Goal: Task Accomplishment & Management: Use online tool/utility

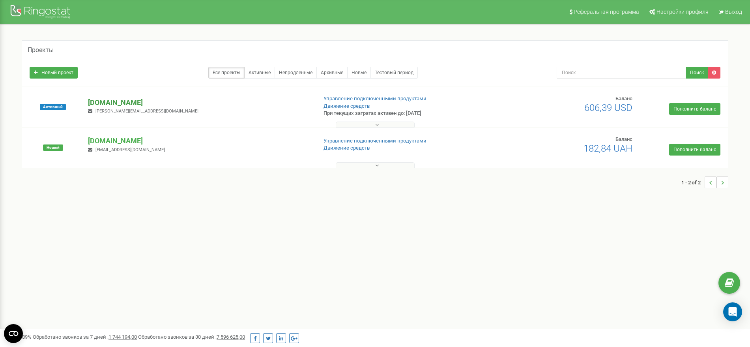
click at [97, 106] on p "[DOMAIN_NAME]" at bounding box center [199, 102] width 222 height 10
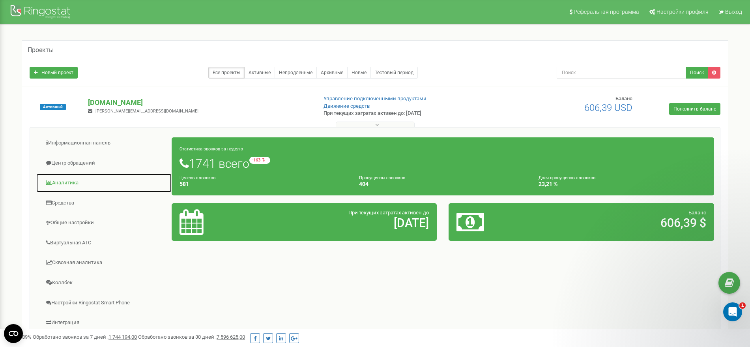
click at [74, 185] on link "Аналитика" at bounding box center [104, 182] width 136 height 19
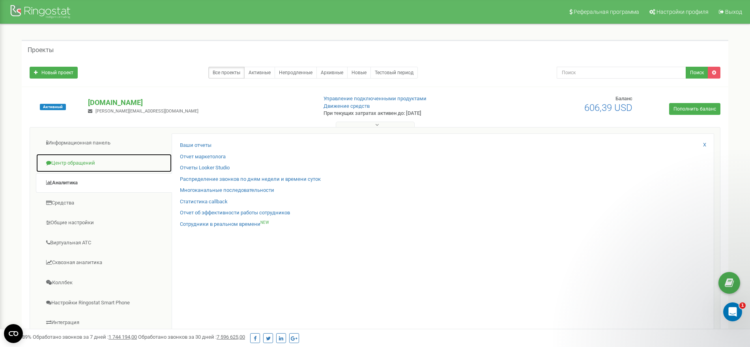
click at [69, 160] on link "Центр обращений" at bounding box center [104, 162] width 136 height 19
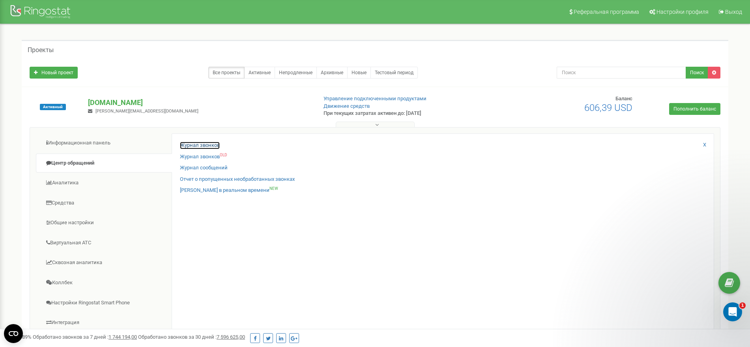
click at [198, 142] on link "Журнал звонков" at bounding box center [200, 145] width 40 height 7
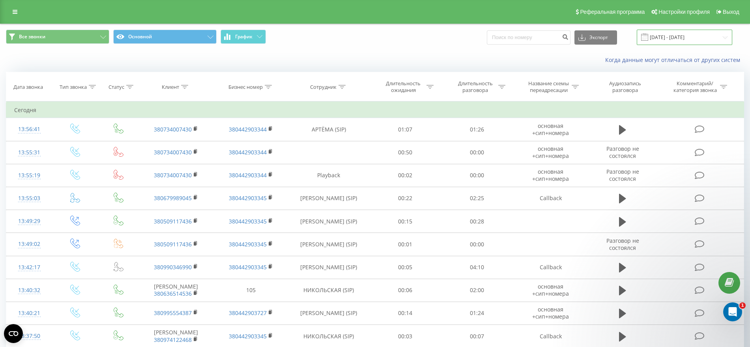
click at [665, 30] on input "21.08.2025 - 21.09.2025" at bounding box center [684, 37] width 95 height 15
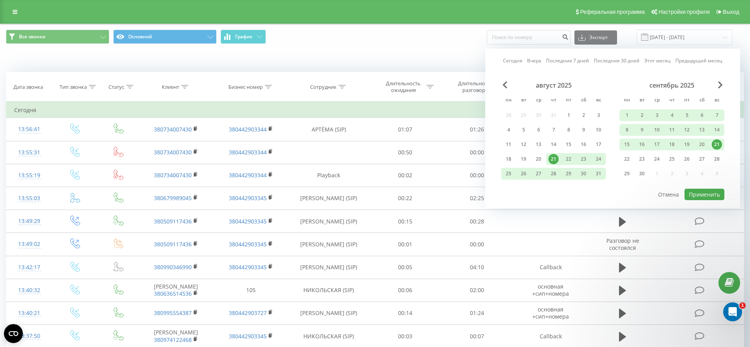
click at [721, 141] on div "21" at bounding box center [716, 144] width 15 height 12
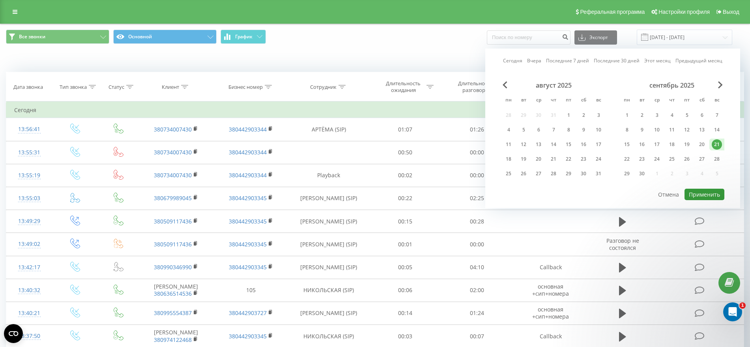
click at [708, 193] on button "Применить" at bounding box center [704, 194] width 40 height 11
type input "21.09.2025 - 21.09.2025"
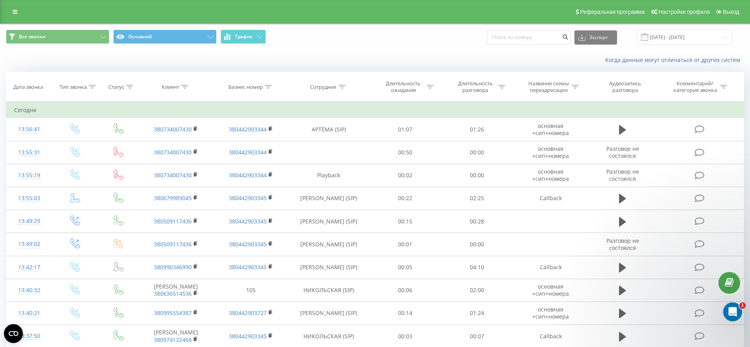
click at [249, 44] on span "Все звонки Основной График" at bounding box center [187, 37] width 363 height 15
click at [248, 35] on span "График" at bounding box center [243, 37] width 17 height 6
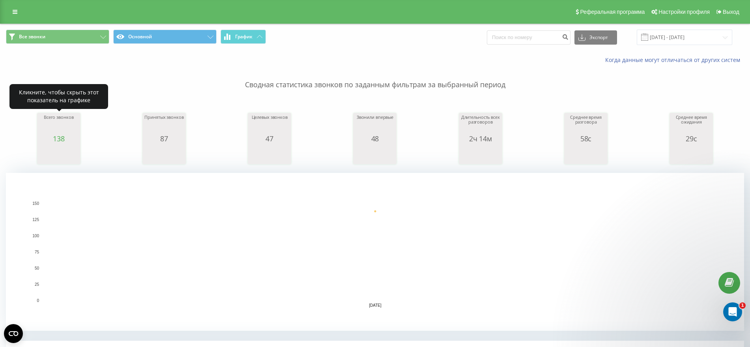
click at [52, 136] on div "138" at bounding box center [58, 138] width 39 height 8
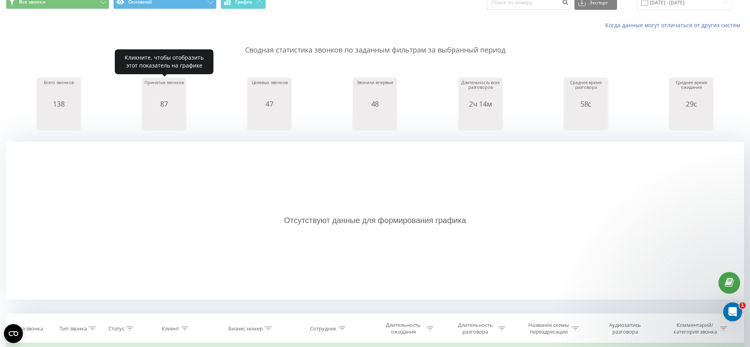
scroll to position [49, 0]
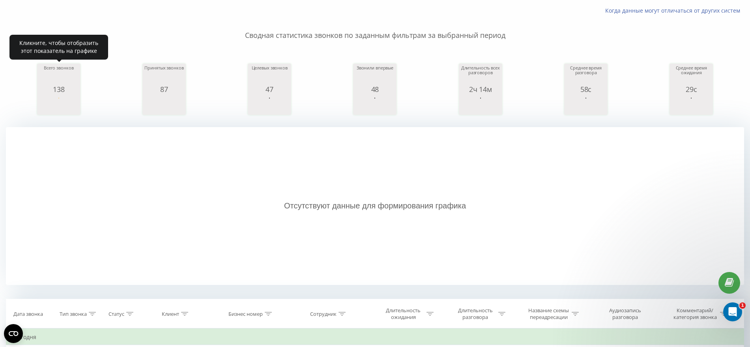
click at [69, 92] on div "138" at bounding box center [58, 89] width 39 height 8
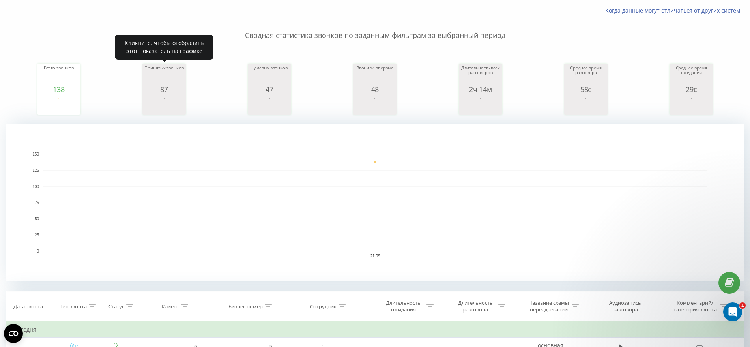
click at [178, 87] on div "87" at bounding box center [163, 89] width 39 height 8
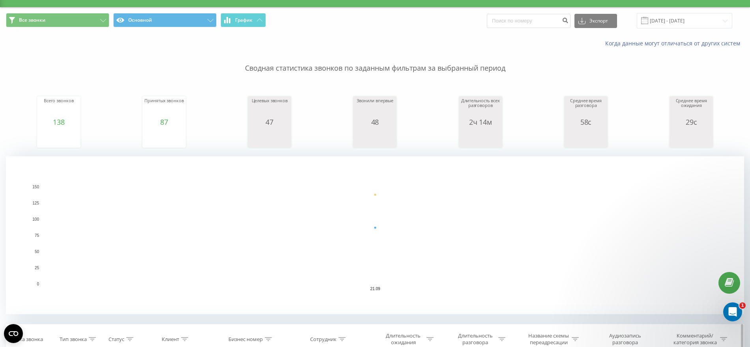
scroll to position [0, 0]
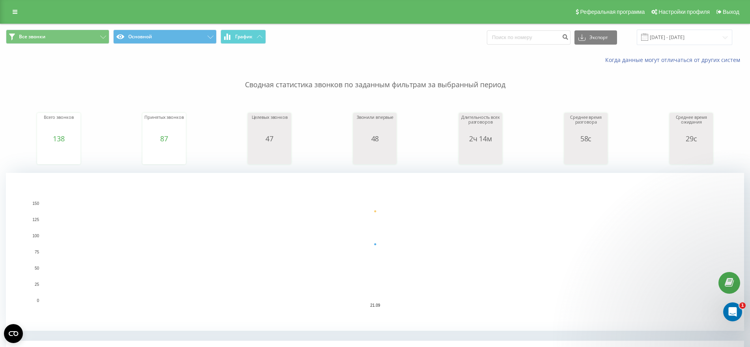
click at [9, 6] on div "Реферальная программа Настройки профиля Выход" at bounding box center [375, 12] width 750 height 24
click at [13, 9] on icon at bounding box center [15, 12] width 5 height 6
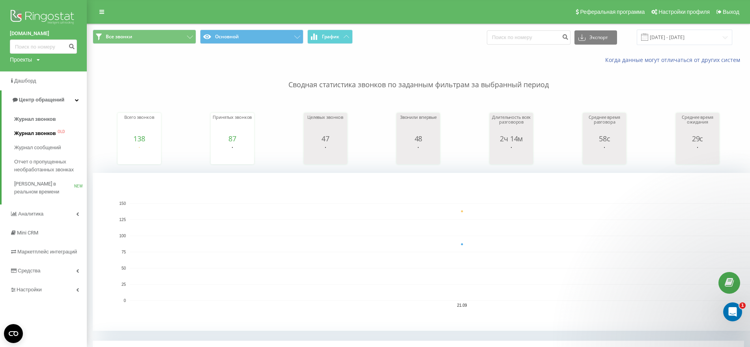
click at [30, 129] on span "Журнал звонков" at bounding box center [34, 133] width 41 height 8
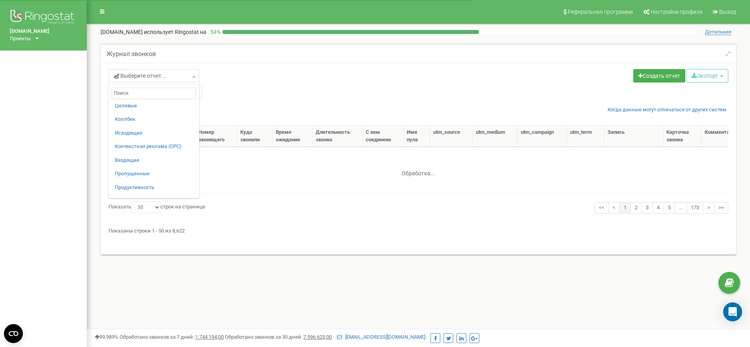
select select "50"
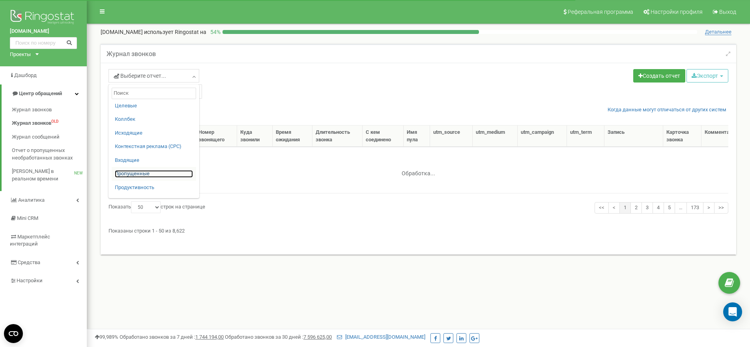
click at [134, 175] on link "Пропущенные" at bounding box center [154, 173] width 78 height 7
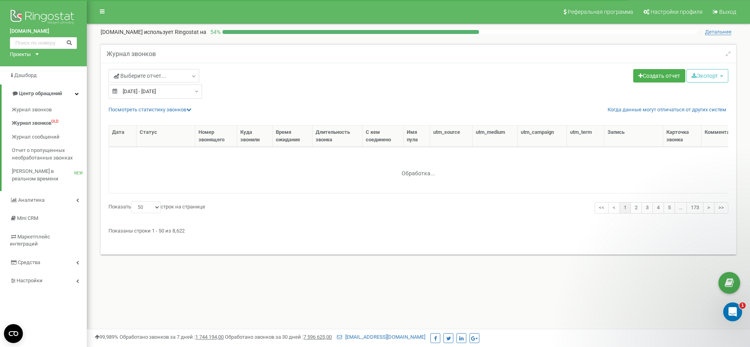
type input "22.08.2025"
type input "21.09.2025"
click at [181, 92] on input "22.08.2025 - 21.09.2025" at bounding box center [154, 91] width 93 height 14
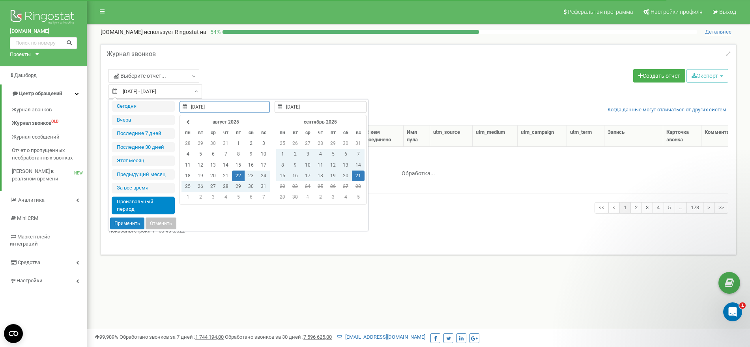
click at [354, 175] on td "21" at bounding box center [358, 175] width 13 height 11
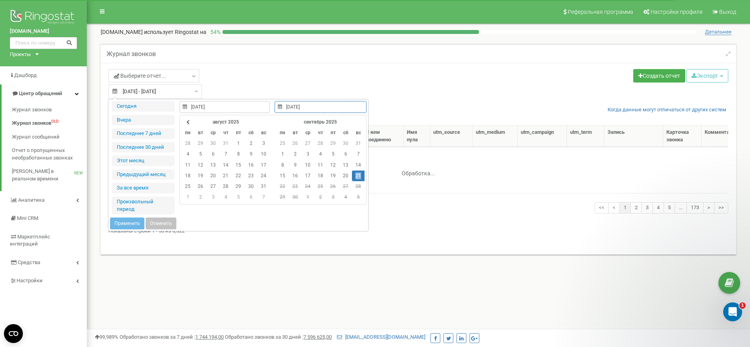
click at [354, 175] on td "21" at bounding box center [358, 175] width 13 height 11
type input "21.09.2025"
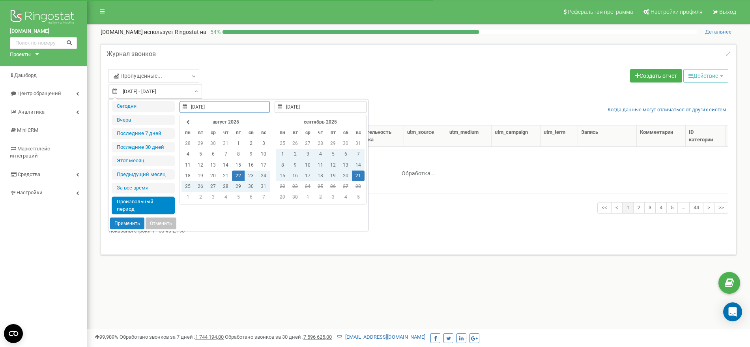
select select "50"
click at [354, 173] on td "21" at bounding box center [358, 175] width 13 height 11
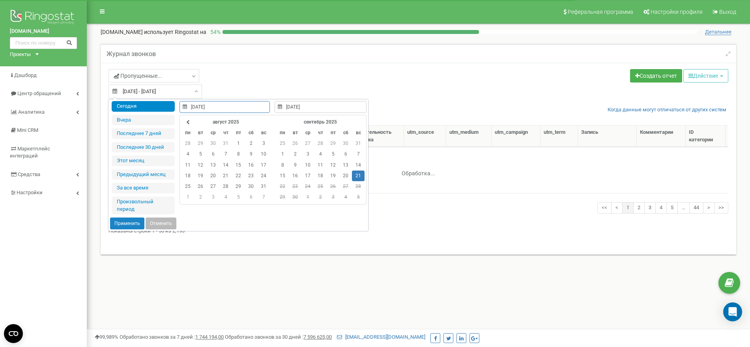
type input "[DATE]"
click at [130, 222] on button "Применить" at bounding box center [127, 223] width 34 height 12
type input "21.09.2025 - 21.09.2025"
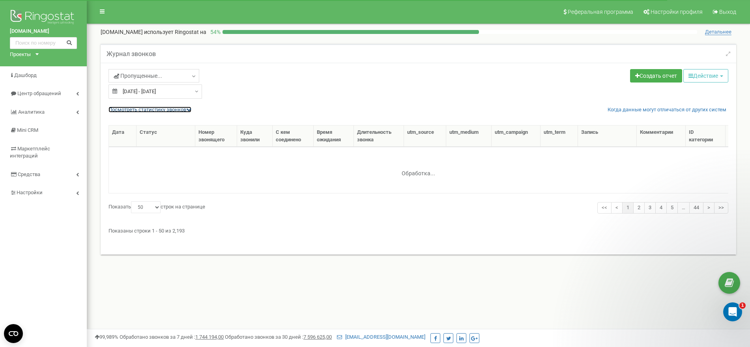
click at [180, 111] on link "Посмотреть cтатистику звонков" at bounding box center [149, 109] width 83 height 6
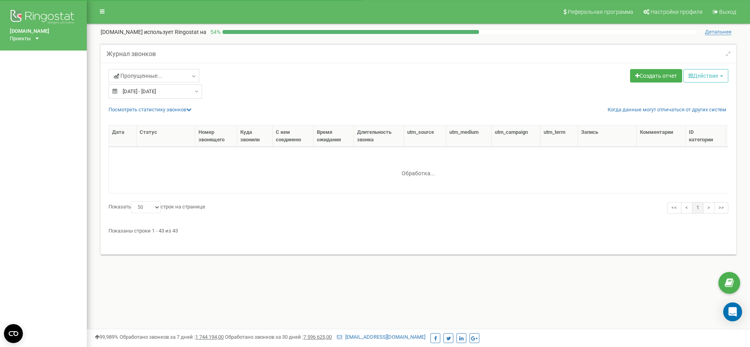
select select "50"
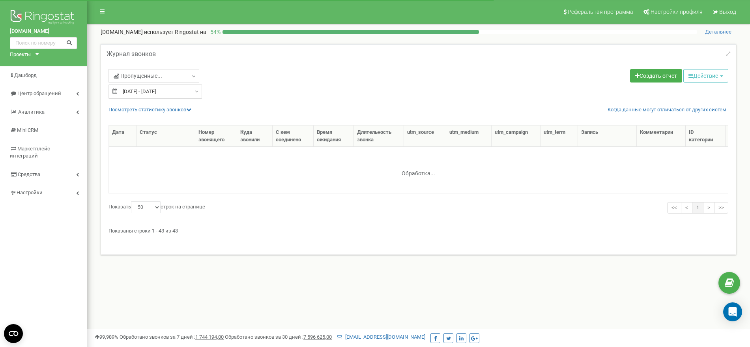
click at [153, 103] on div "Пропущенные... Целевые [GEOGRAPHIC_DATA] Исходящие Контекстная реклама (CPC) Вх…" at bounding box center [418, 159] width 635 height 192
click at [153, 108] on link "Посмотреть cтатистику звонков" at bounding box center [149, 109] width 83 height 6
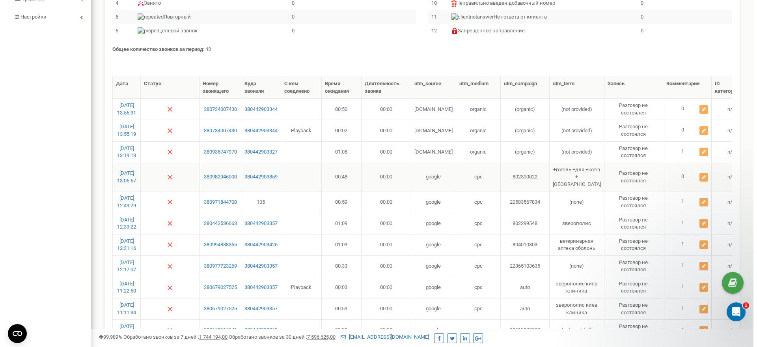
scroll to position [197, 0]
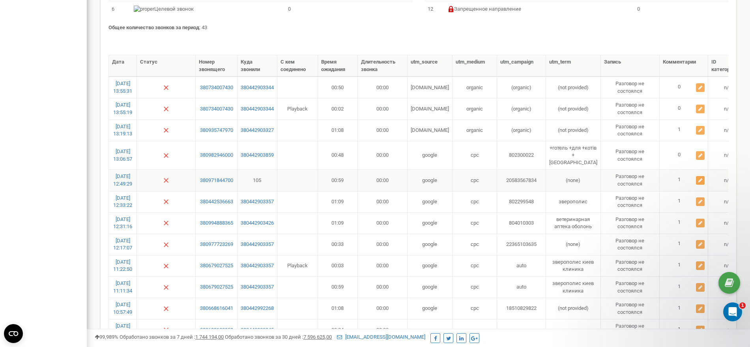
click at [702, 178] on icon at bounding box center [700, 180] width 4 height 5
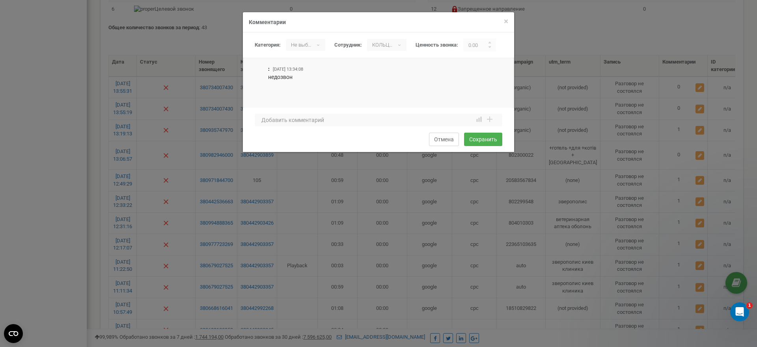
click at [439, 136] on button "Отмена" at bounding box center [444, 139] width 30 height 13
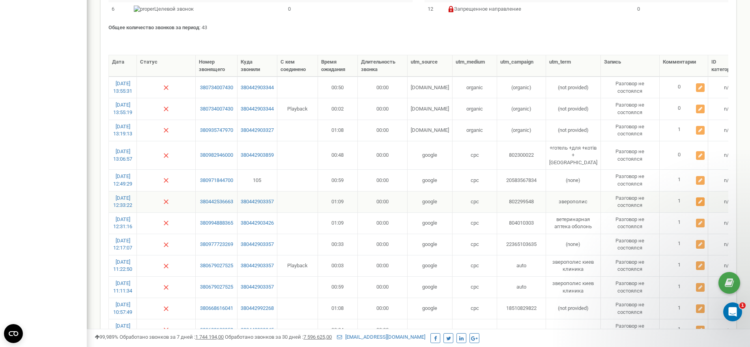
click at [699, 199] on icon at bounding box center [700, 201] width 4 height 5
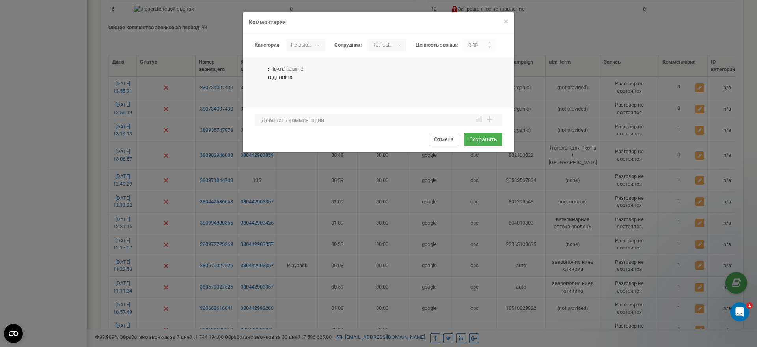
click at [444, 140] on button "Отмена" at bounding box center [444, 139] width 30 height 13
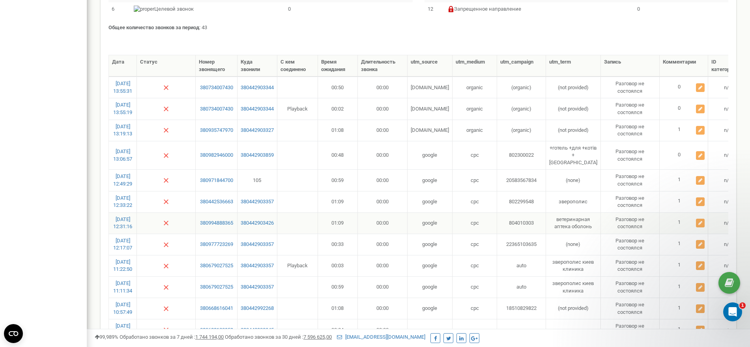
click at [700, 214] on td "1" at bounding box center [683, 222] width 49 height 21
click at [700, 218] on button at bounding box center [700, 222] width 9 height 9
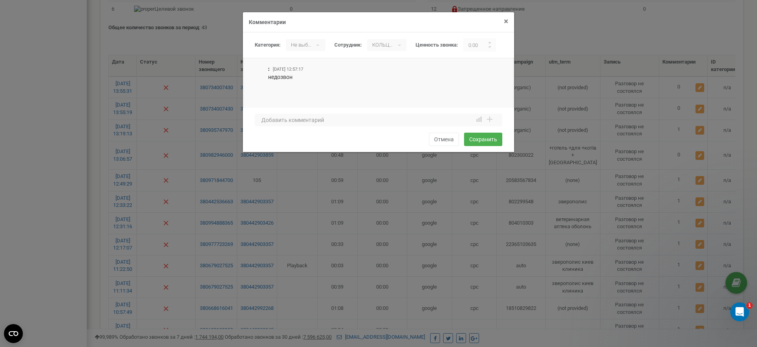
click at [506, 19] on span "×" at bounding box center [506, 21] width 4 height 9
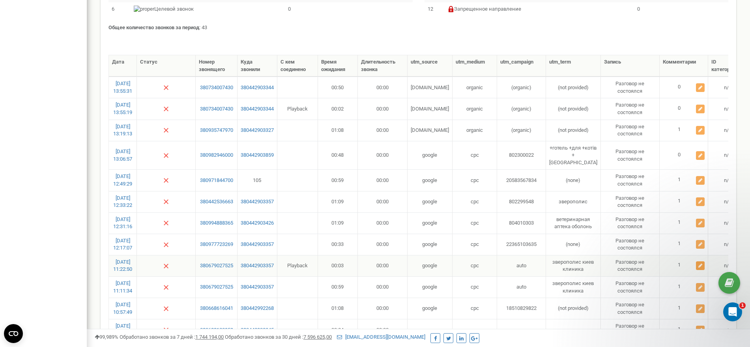
click at [700, 267] on icon at bounding box center [700, 265] width 4 height 5
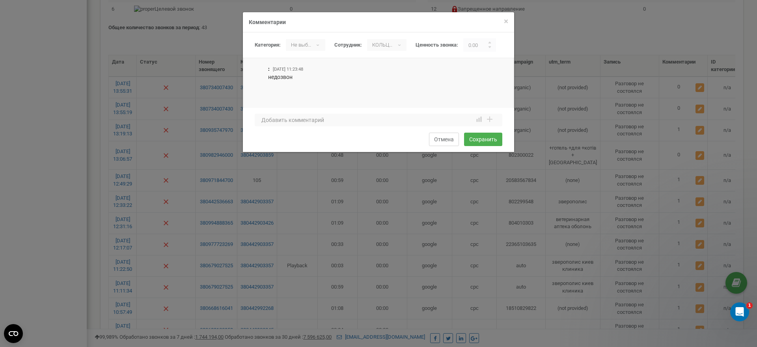
click at [443, 137] on button "Отмена" at bounding box center [444, 139] width 30 height 13
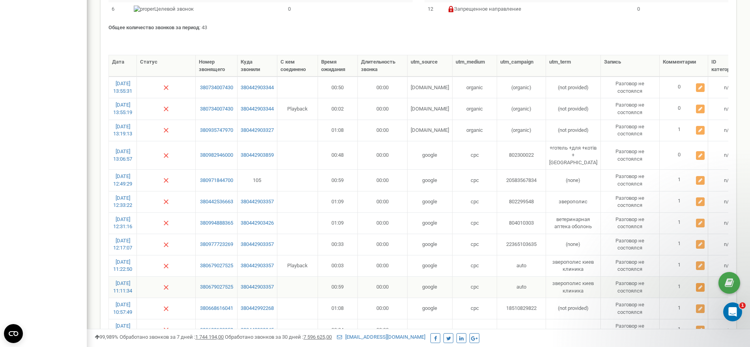
click at [698, 288] on icon at bounding box center [700, 287] width 4 height 5
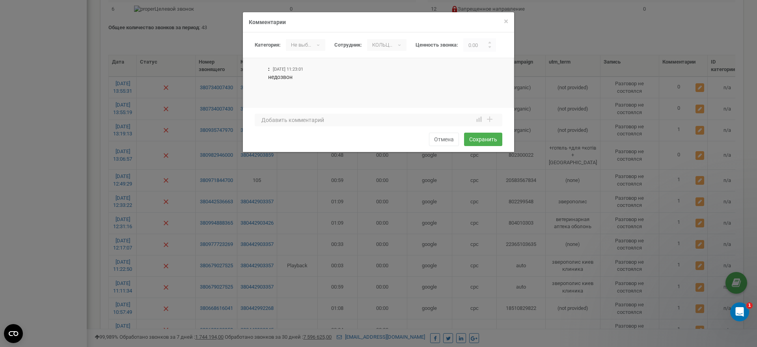
click at [672, 276] on div "× Закрыть Комментарии Категория: Не выбрано Спам Консультація по новому замовле…" at bounding box center [378, 173] width 757 height 347
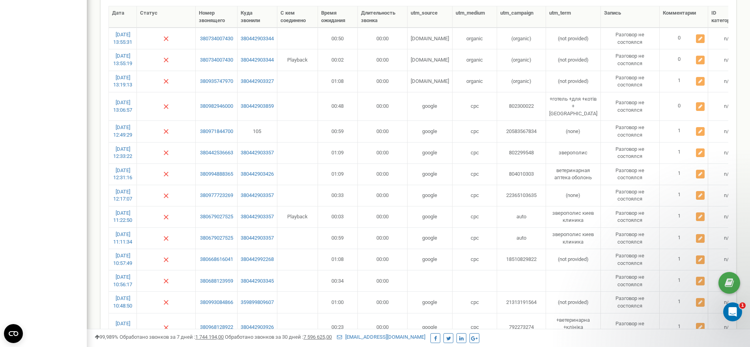
scroll to position [246, 0]
click at [698, 260] on icon at bounding box center [700, 259] width 4 height 5
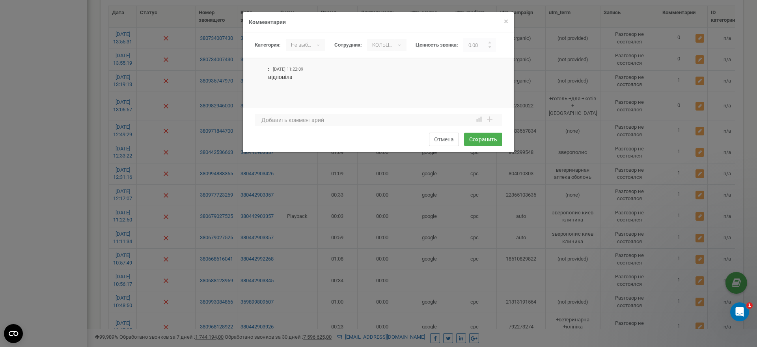
click at [450, 140] on button "Отмена" at bounding box center [444, 139] width 30 height 13
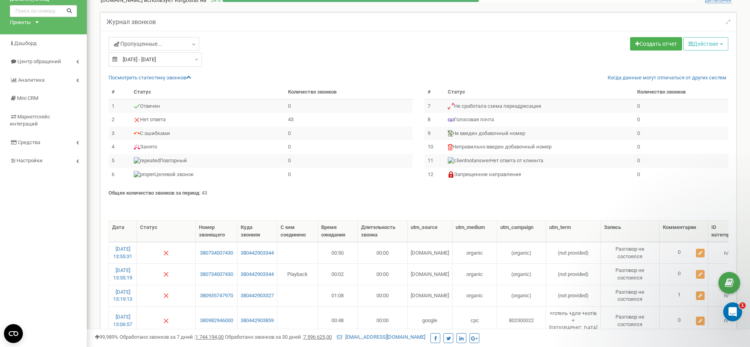
scroll to position [0, 0]
